Goal: Check status: Check status

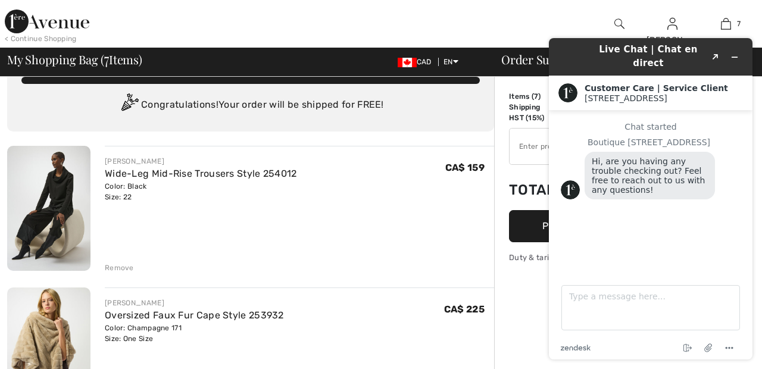
scroll to position [29, 0]
click at [735, 57] on icon "Minimize widget" at bounding box center [734, 57] width 5 height 0
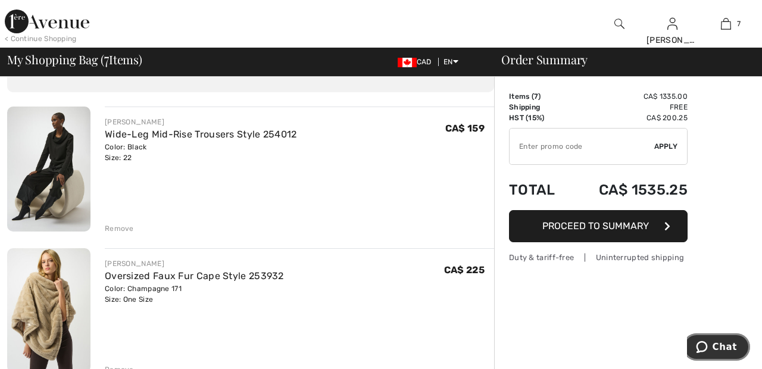
scroll to position [100, 0]
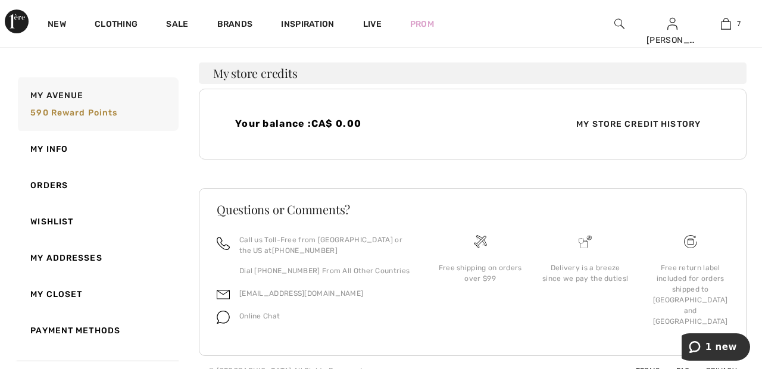
scroll to position [316, 0]
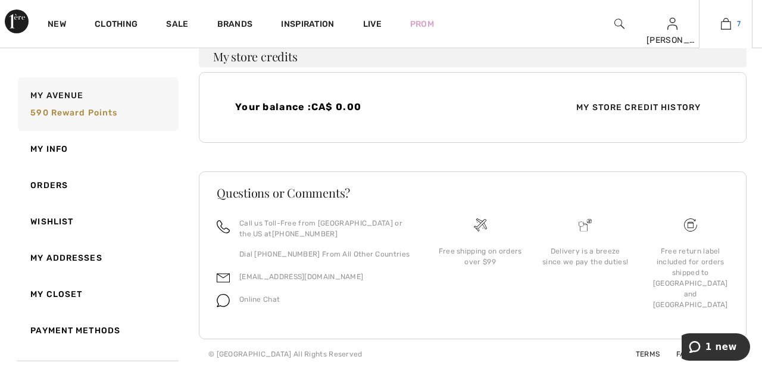
click at [728, 25] on img at bounding box center [726, 24] width 10 height 14
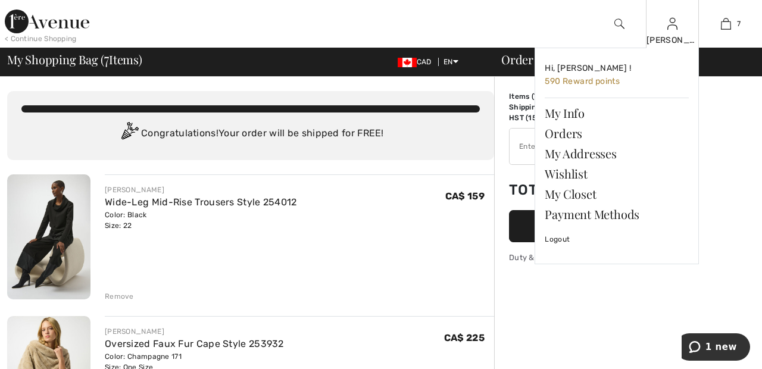
click at [675, 28] on img at bounding box center [672, 24] width 10 height 14
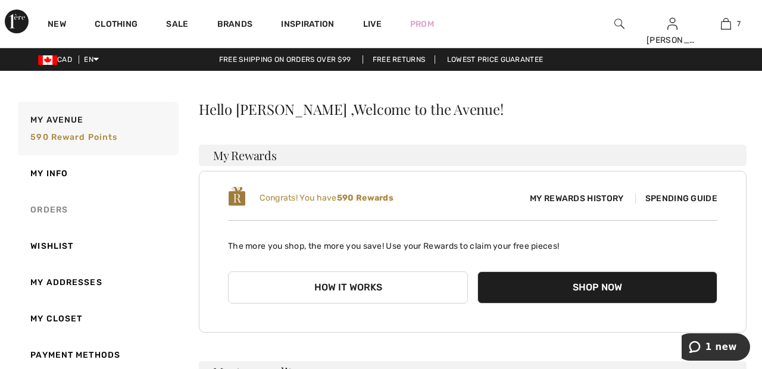
click at [61, 206] on link "Orders" at bounding box center [96, 210] width 163 height 36
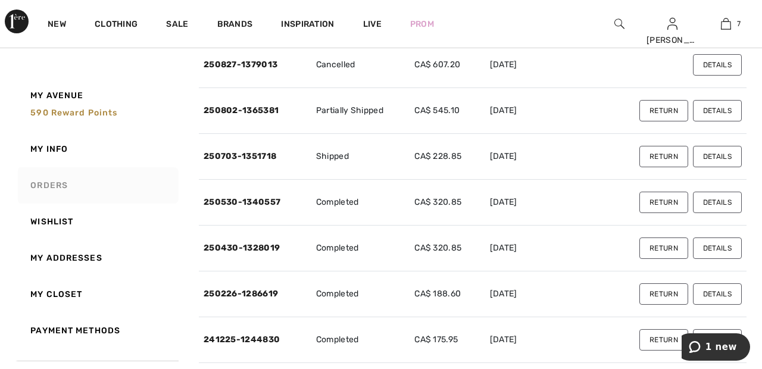
scroll to position [218, 0]
click at [726, 107] on button "Details" at bounding box center [717, 109] width 49 height 21
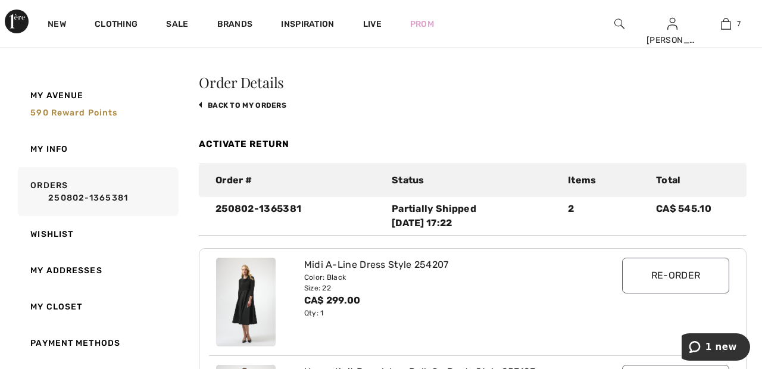
scroll to position [0, 0]
